Goal: Check status: Check status

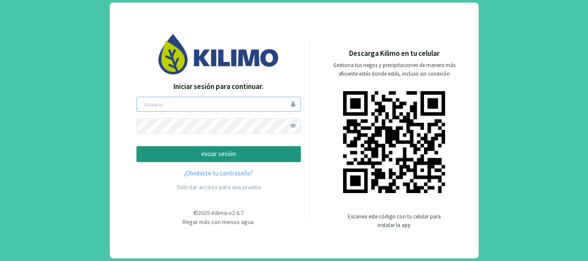
type input "saima"
click at [245, 156] on p "iniciar sesión" at bounding box center [219, 154] width 150 height 10
type input "saima"
click at [239, 151] on p "iniciar sesión" at bounding box center [219, 154] width 150 height 10
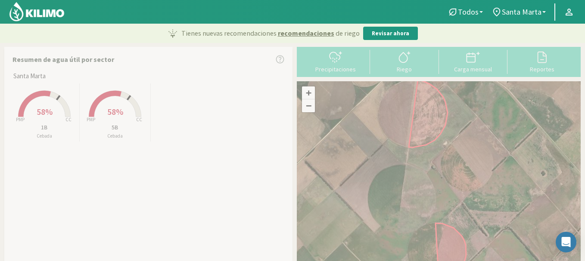
click at [110, 107] on span "58%" at bounding box center [115, 111] width 16 height 11
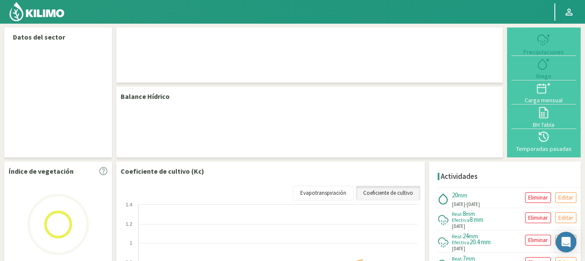
select select "1: Object"
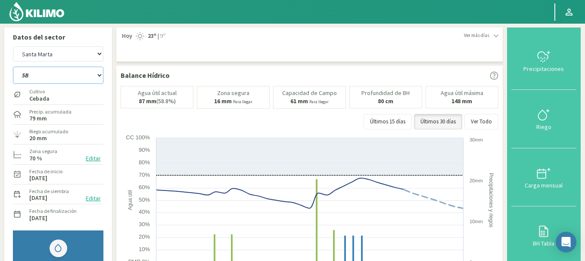
click at [55, 73] on select "1B 5B" at bounding box center [58, 75] width 90 height 17
select select "0: Object"
click at [13, 67] on select "1B 5B" at bounding box center [58, 75] width 90 height 17
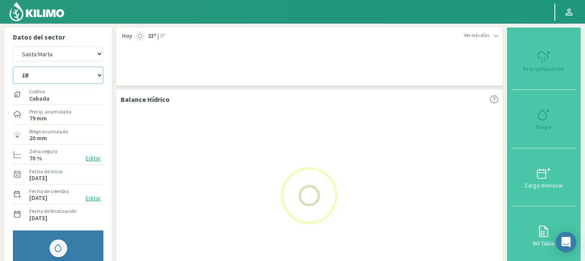
select select "3: Object"
select select "2: Object"
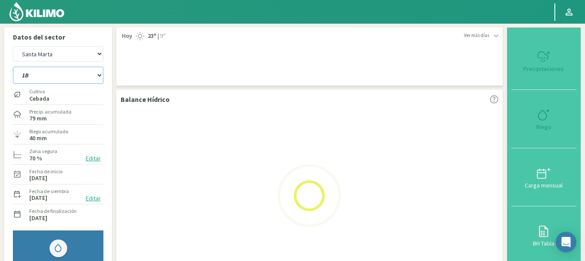
select select "5: Object"
select select "4: Object"
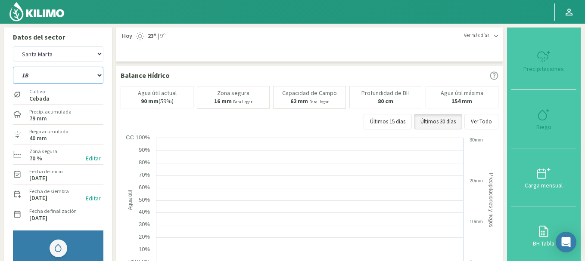
select select "7: Object"
select select "6: Object"
